Goal: Information Seeking & Learning: Stay updated

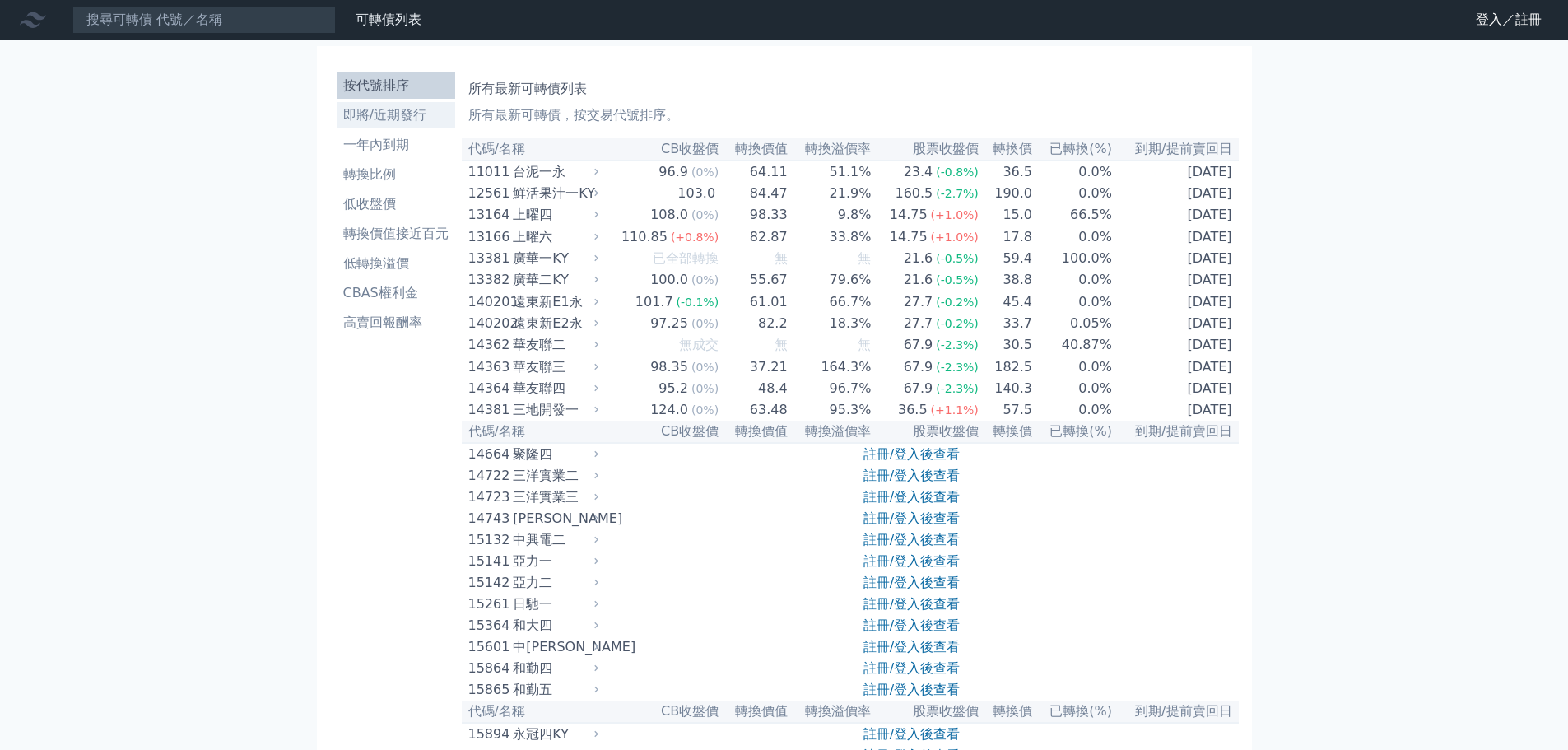
click at [380, 114] on li "即將/近期發行" at bounding box center [396, 115] width 118 height 19
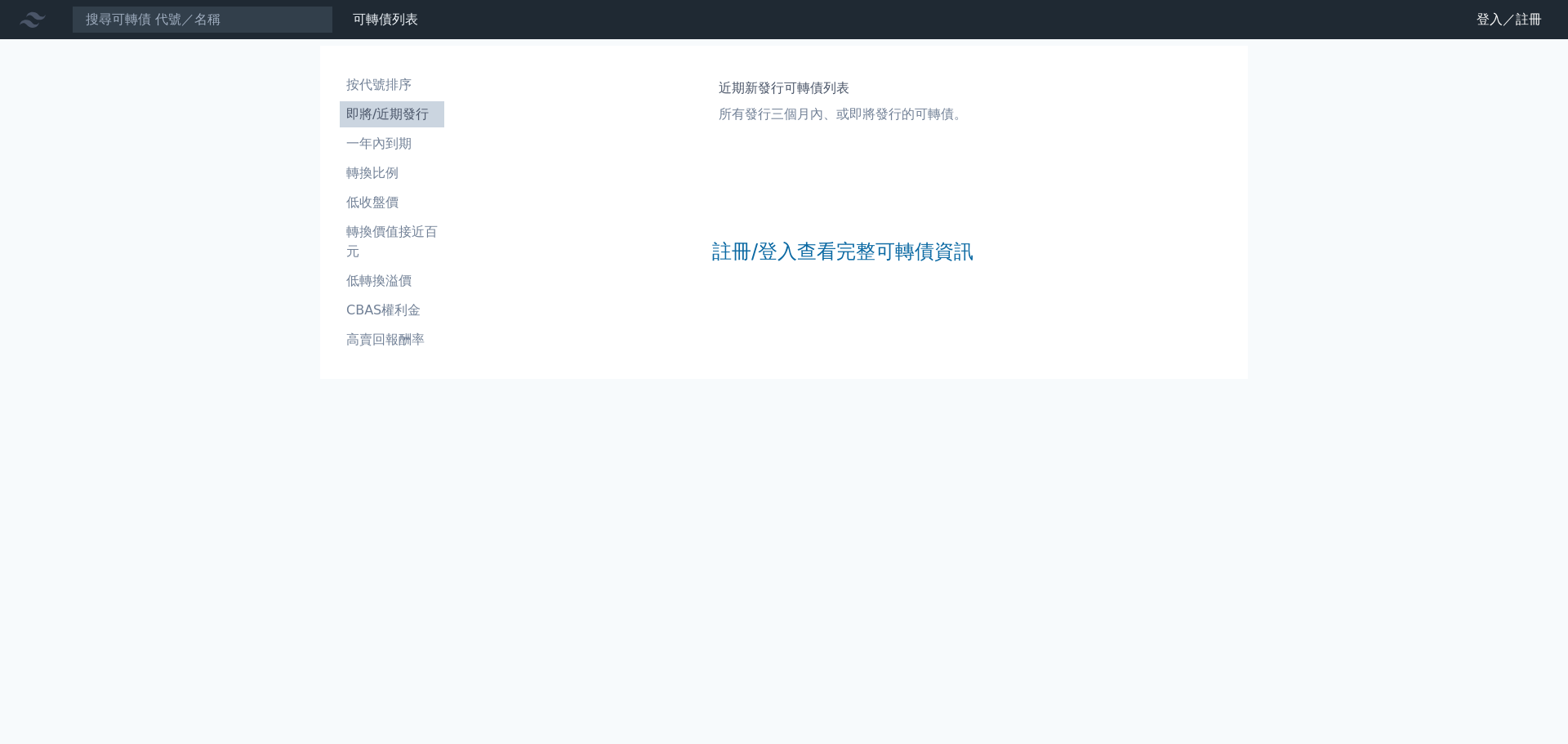
click at [397, 118] on li "即將/近期發行" at bounding box center [392, 115] width 105 height 19
click at [1508, 24] on link "登入／註冊" at bounding box center [1508, 19] width 91 height 26
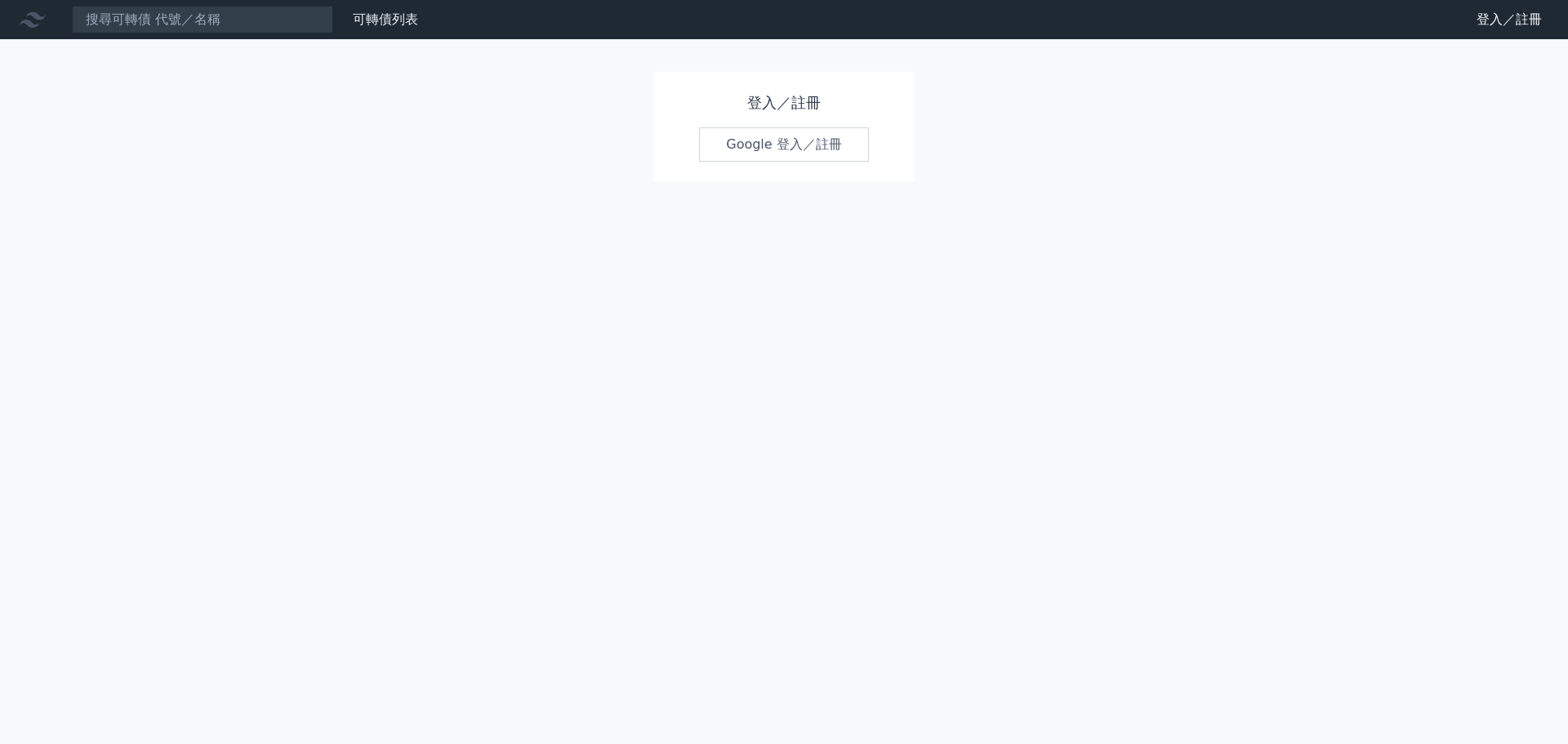
click at [763, 145] on link "Google 登入／註冊" at bounding box center [784, 144] width 170 height 35
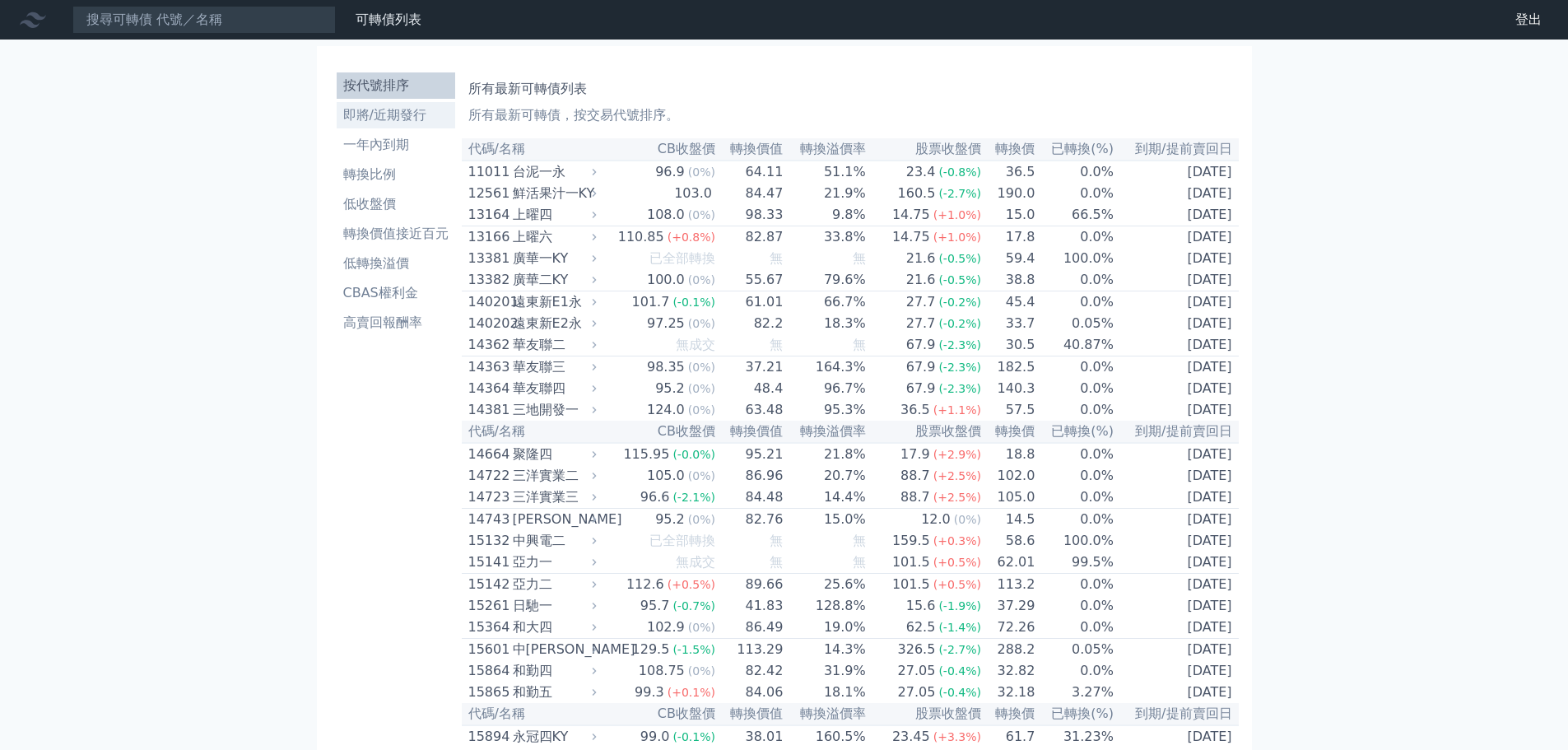
click at [388, 115] on li "即將/近期發行" at bounding box center [396, 115] width 118 height 19
